Goal: Information Seeking & Learning: Find specific fact

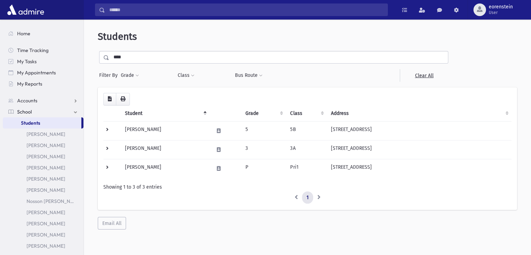
click at [56, 124] on link "Students" at bounding box center [42, 122] width 79 height 11
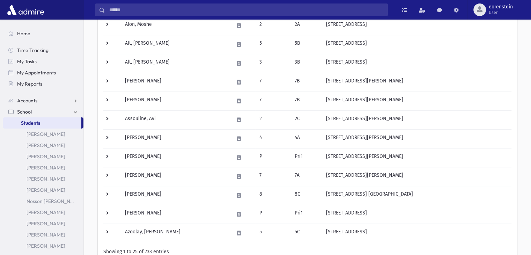
scroll to position [412, 0]
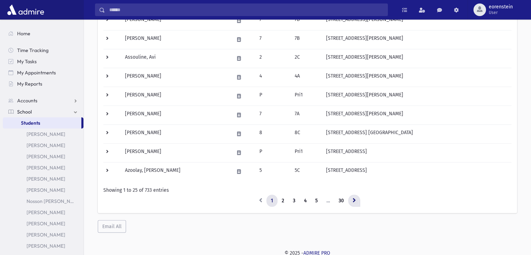
click at [356, 202] on link at bounding box center [354, 201] width 12 height 13
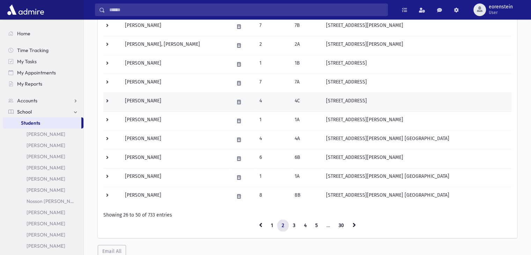
scroll to position [387, 0]
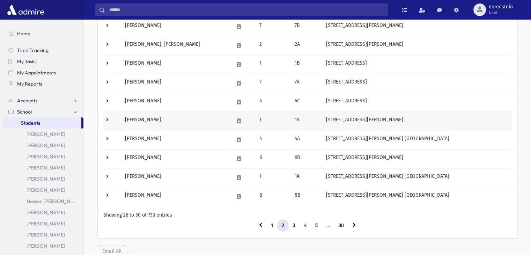
click at [194, 121] on td "[PERSON_NAME]" at bounding box center [175, 120] width 109 height 19
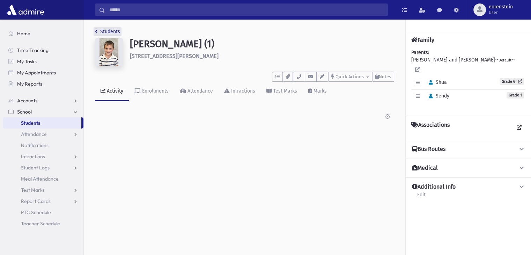
click at [104, 31] on link "Students" at bounding box center [107, 32] width 25 height 6
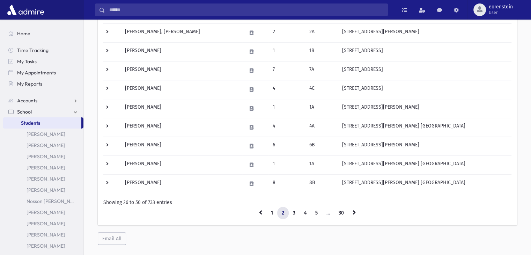
scroll to position [401, 0]
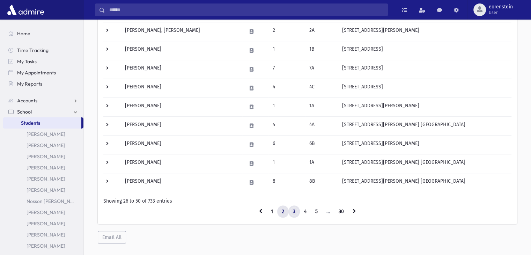
click at [293, 208] on link "3" at bounding box center [295, 211] width 12 height 13
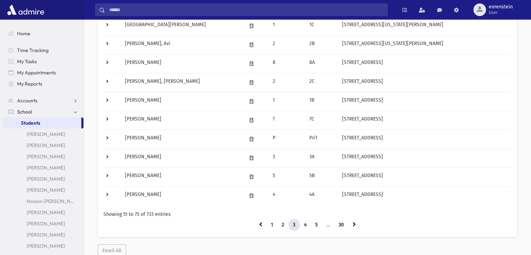
scroll to position [388, 0]
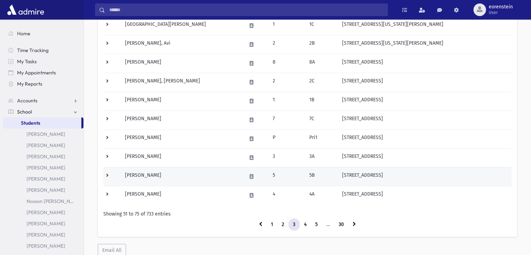
drag, startPoint x: 339, startPoint y: 175, endPoint x: 444, endPoint y: 166, distance: 105.1
click at [444, 167] on td "[STREET_ADDRESS]" at bounding box center [425, 176] width 174 height 19
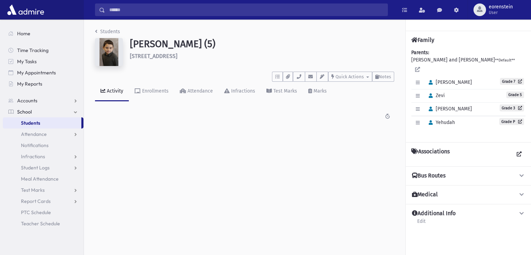
drag, startPoint x: 215, startPoint y: 57, endPoint x: 130, endPoint y: 58, distance: 85.2
click at [130, 58] on h6 "[STREET_ADDRESS]" at bounding box center [262, 56] width 264 height 7
copy h6 "[STREET_ADDRESS]"
click at [112, 32] on link "Students" at bounding box center [107, 32] width 25 height 6
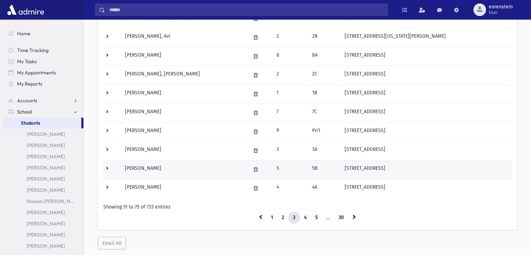
scroll to position [395, 0]
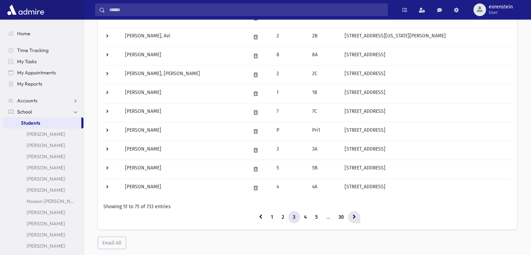
click at [355, 216] on icon at bounding box center [354, 216] width 3 height 5
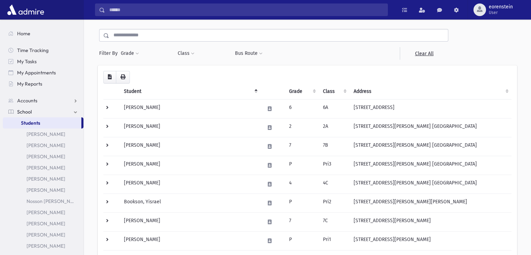
scroll to position [412, 0]
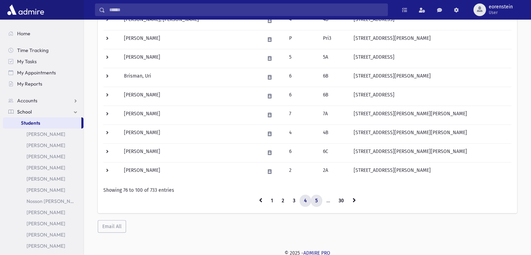
click at [316, 197] on link "5" at bounding box center [317, 201] width 12 height 13
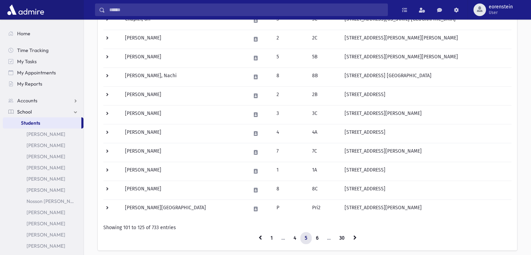
scroll to position [367, 0]
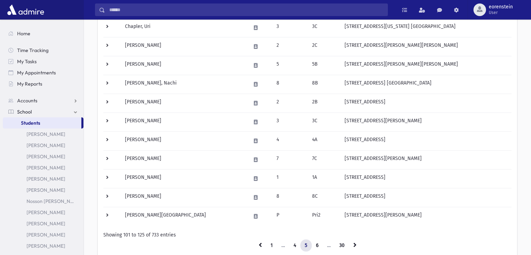
click at [316, 197] on td "8C" at bounding box center [324, 197] width 32 height 19
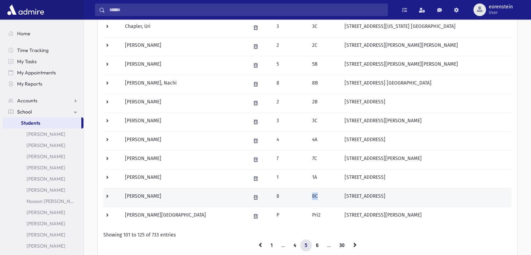
click at [316, 197] on td "8C" at bounding box center [324, 197] width 32 height 19
click at [315, 198] on td "8C" at bounding box center [324, 197] width 32 height 19
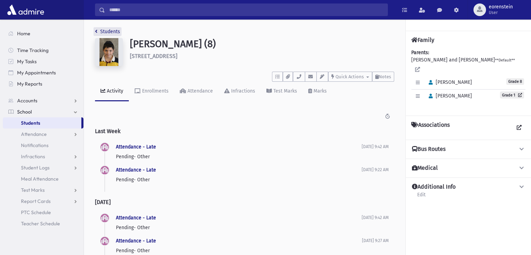
click at [99, 30] on link "Students" at bounding box center [107, 32] width 25 height 6
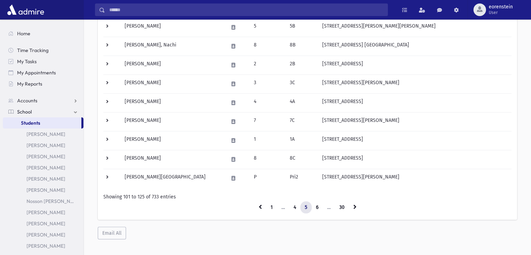
scroll to position [406, 0]
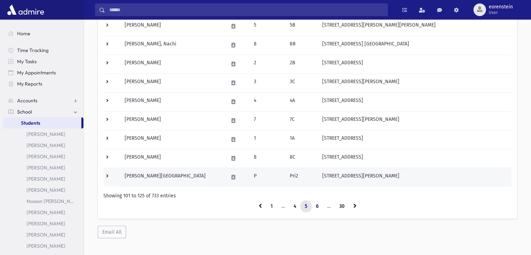
click at [318, 173] on td "[STREET_ADDRESS][PERSON_NAME]" at bounding box center [414, 177] width 193 height 19
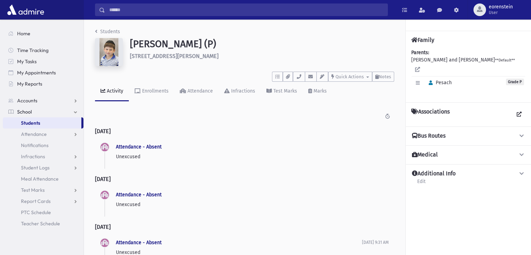
drag, startPoint x: 227, startPoint y: 58, endPoint x: 130, endPoint y: 58, distance: 96.8
click at [130, 58] on h6 "[STREET_ADDRESS][PERSON_NAME]" at bounding box center [262, 56] width 264 height 7
copy h6 "[STREET_ADDRESS][PERSON_NAME]"
click at [104, 29] on link "Students" at bounding box center [107, 32] width 25 height 6
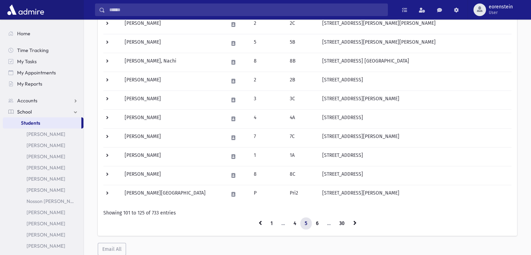
scroll to position [389, 0]
click at [349, 219] on link at bounding box center [355, 223] width 12 height 13
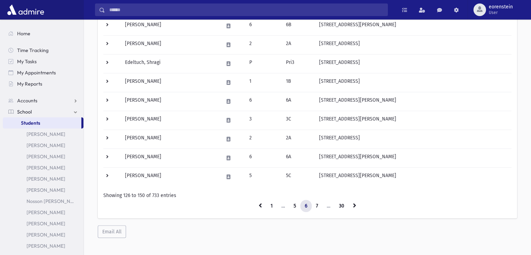
scroll to position [407, 0]
click at [350, 205] on link at bounding box center [355, 205] width 12 height 13
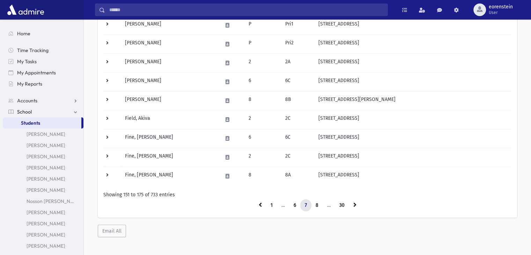
click at [350, 205] on link at bounding box center [355, 205] width 12 height 13
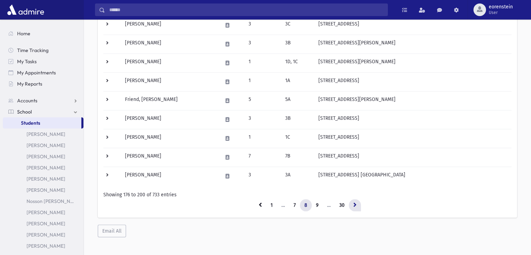
click at [351, 205] on link at bounding box center [355, 205] width 12 height 13
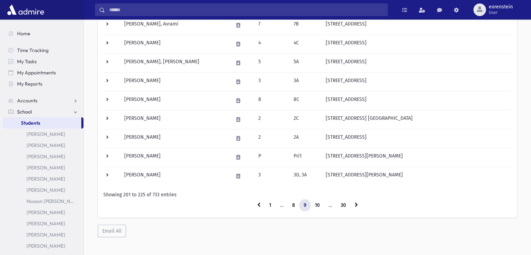
click at [351, 205] on link at bounding box center [356, 205] width 12 height 13
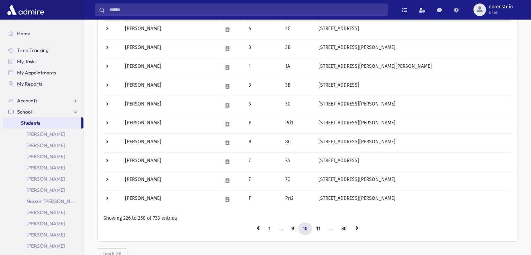
scroll to position [412, 0]
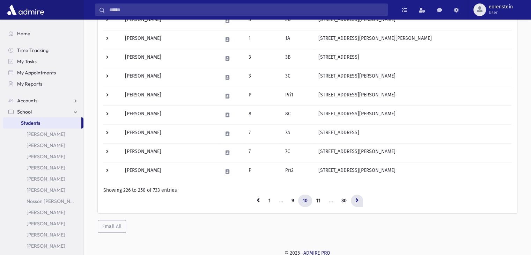
click at [353, 196] on link at bounding box center [357, 201] width 12 height 13
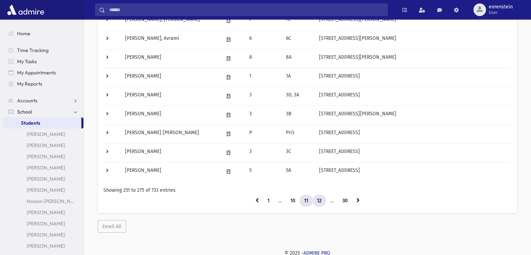
click at [318, 201] on link "12" at bounding box center [320, 201] width 14 height 13
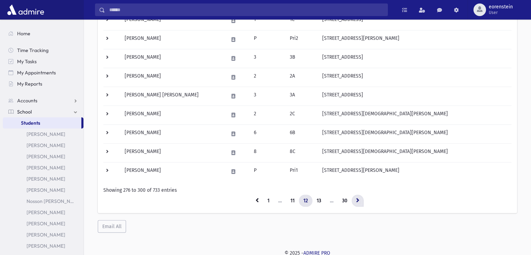
click at [352, 197] on link at bounding box center [358, 201] width 12 height 13
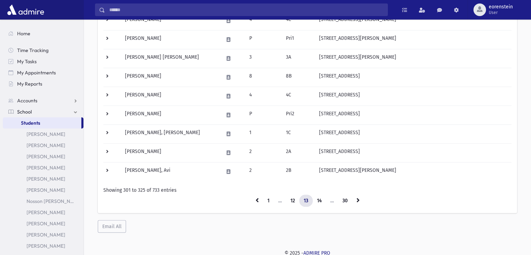
click at [352, 197] on link at bounding box center [358, 201] width 12 height 13
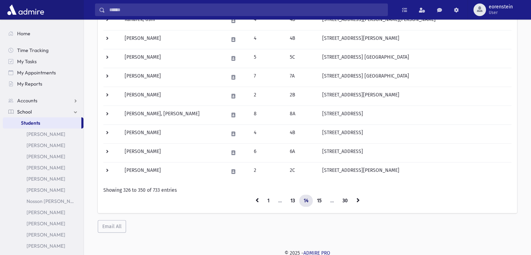
click at [352, 197] on link at bounding box center [358, 201] width 12 height 13
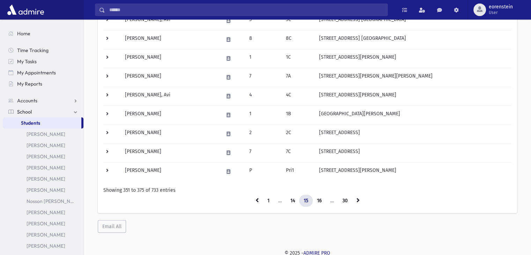
click at [352, 197] on link at bounding box center [358, 201] width 12 height 13
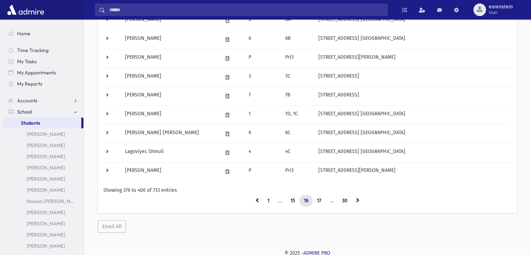
click at [352, 197] on link at bounding box center [358, 201] width 12 height 13
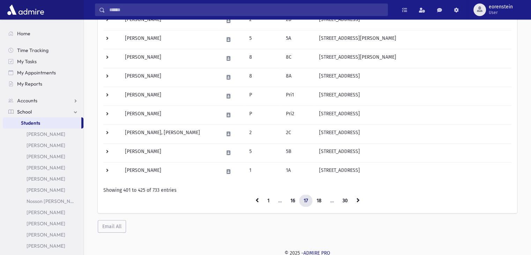
click at [352, 197] on link at bounding box center [358, 201] width 12 height 13
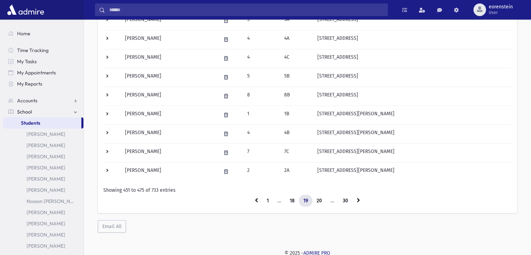
click at [352, 197] on link at bounding box center [358, 201] width 12 height 13
